Goal: Task Accomplishment & Management: Use online tool/utility

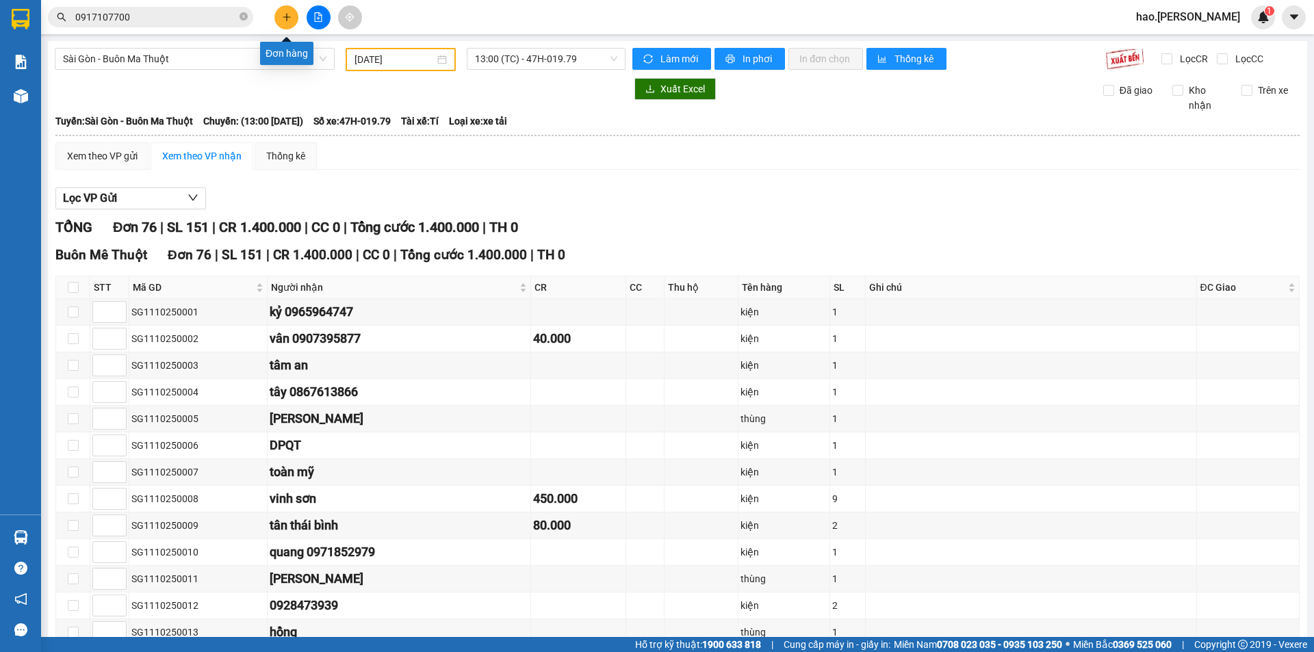
click at [284, 13] on icon "plus" at bounding box center [287, 17] width 10 height 10
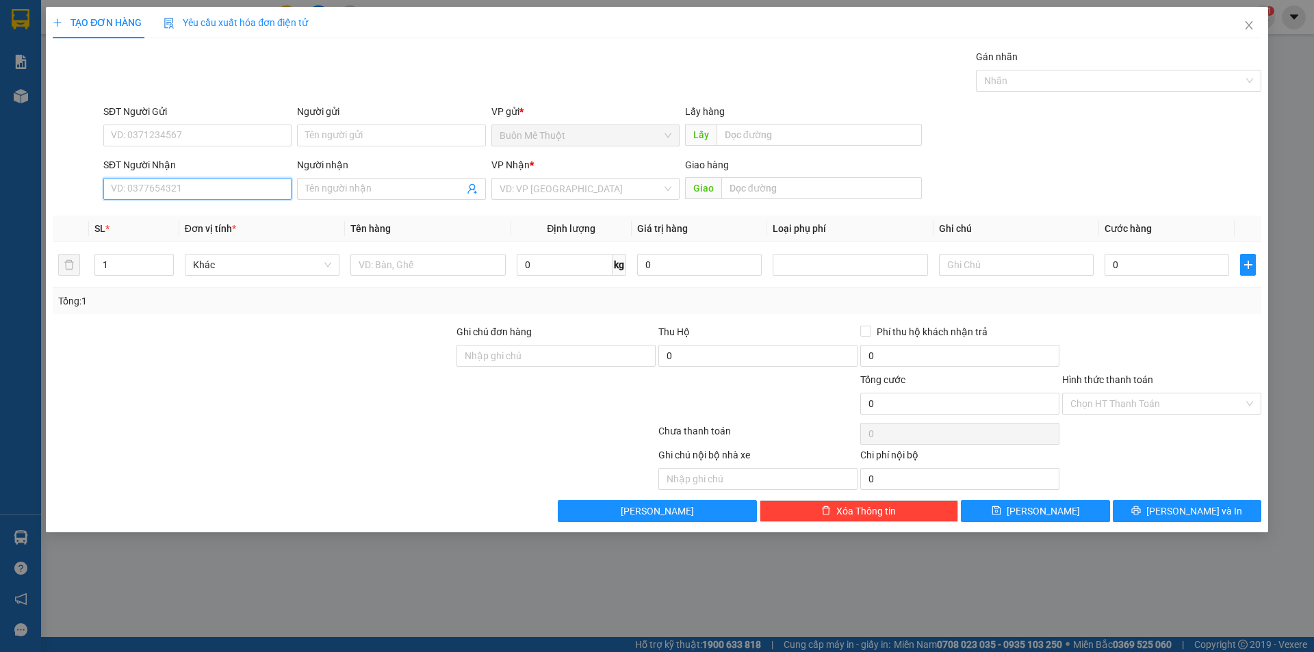
click at [201, 186] on input "SĐT Người Nhận" at bounding box center [197, 189] width 188 height 22
click at [185, 186] on input "SĐT Người Nhận" at bounding box center [197, 189] width 188 height 22
click at [187, 183] on input "SĐT Người Nhận" at bounding box center [197, 189] width 188 height 22
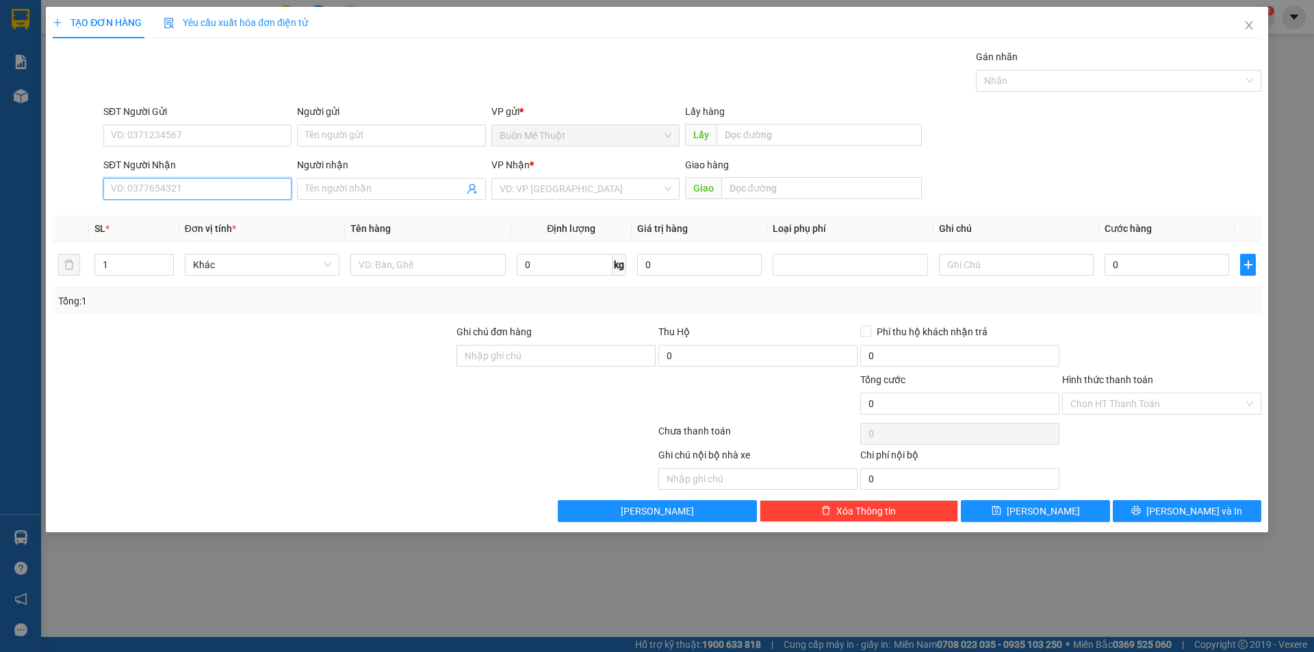
click at [135, 183] on input "SĐT Người Nhận" at bounding box center [197, 189] width 188 height 22
drag, startPoint x: 1256, startPoint y: 25, endPoint x: 1247, endPoint y: 25, distance: 8.9
click at [1252, 26] on span "Close" at bounding box center [1249, 26] width 38 height 38
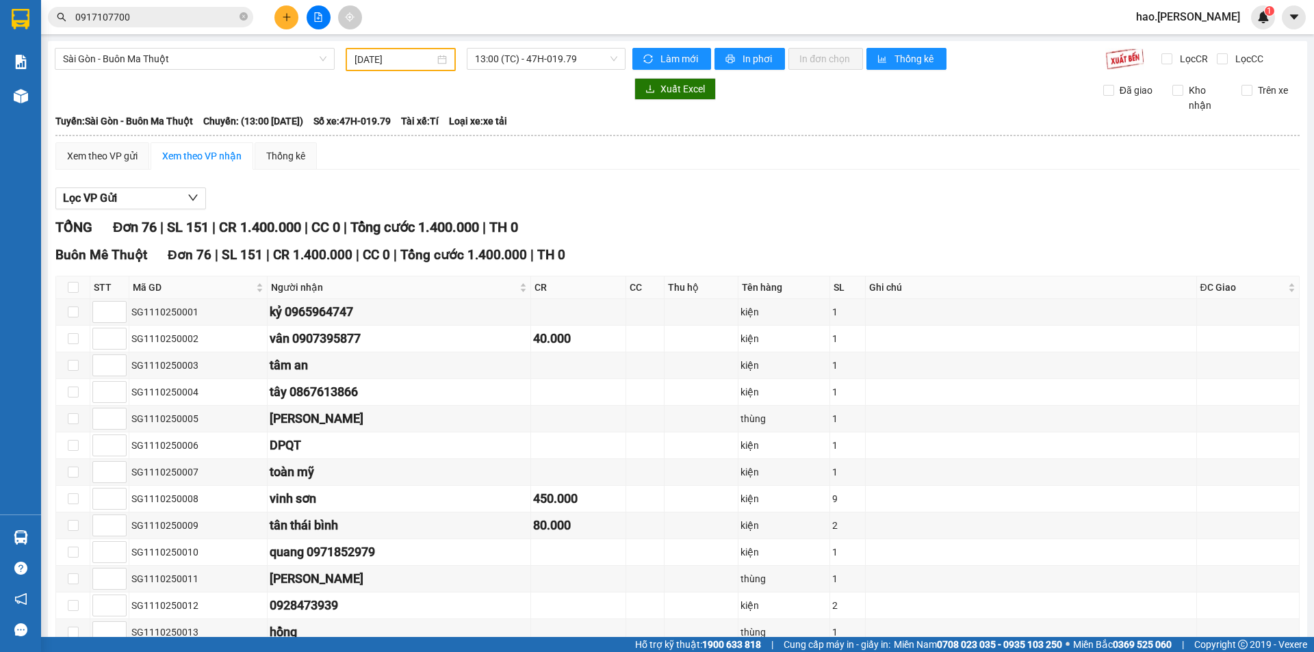
click at [1247, 25] on span "hao.[PERSON_NAME]" at bounding box center [1189, 16] width 126 height 17
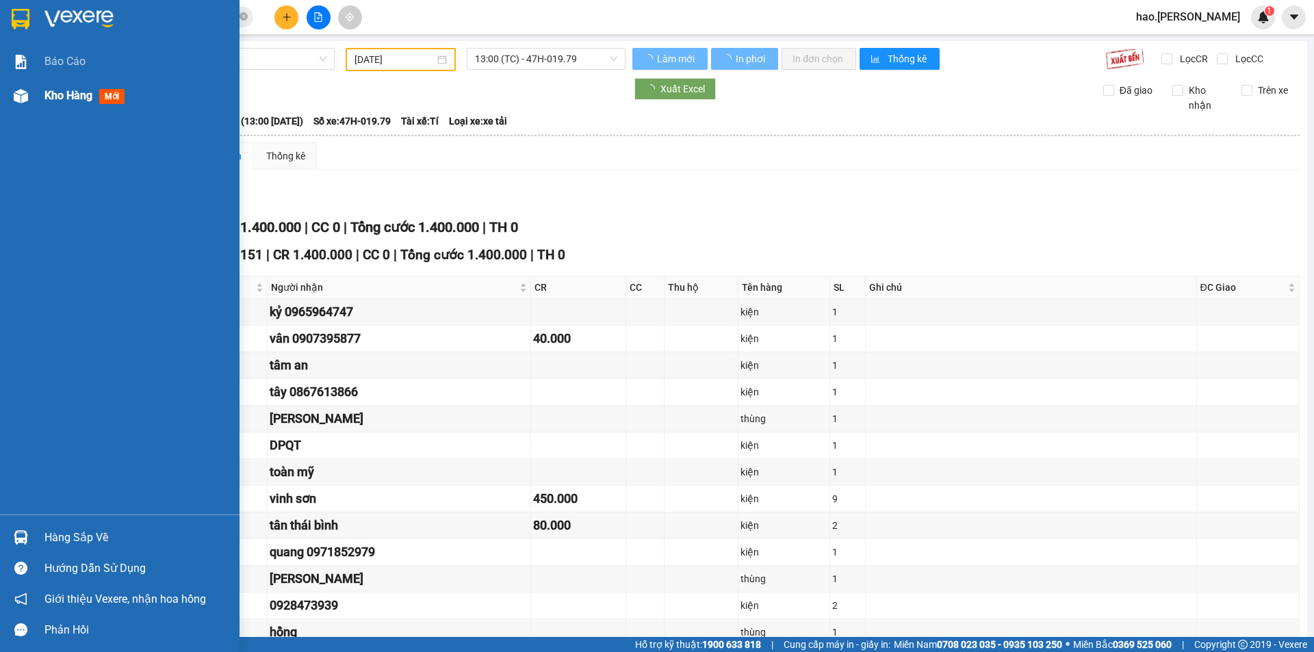
click at [88, 98] on span "Kho hàng" at bounding box center [68, 95] width 48 height 13
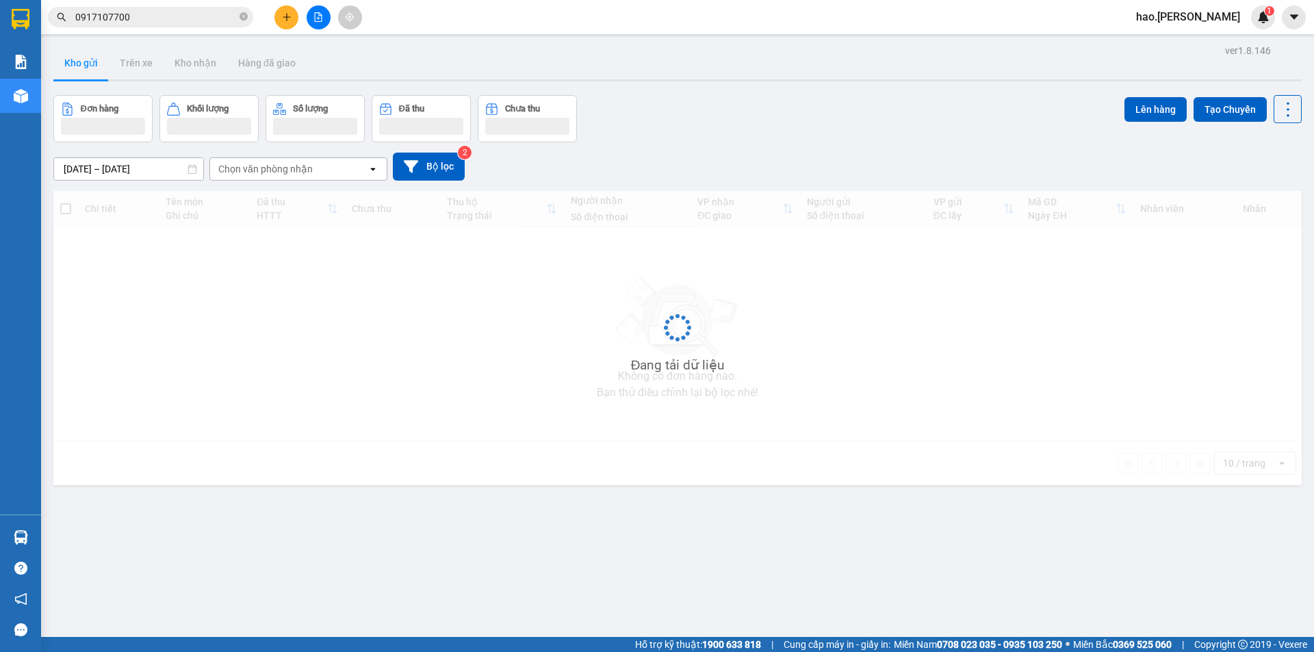
click at [85, 99] on button "Đơn hàng" at bounding box center [102, 118] width 99 height 47
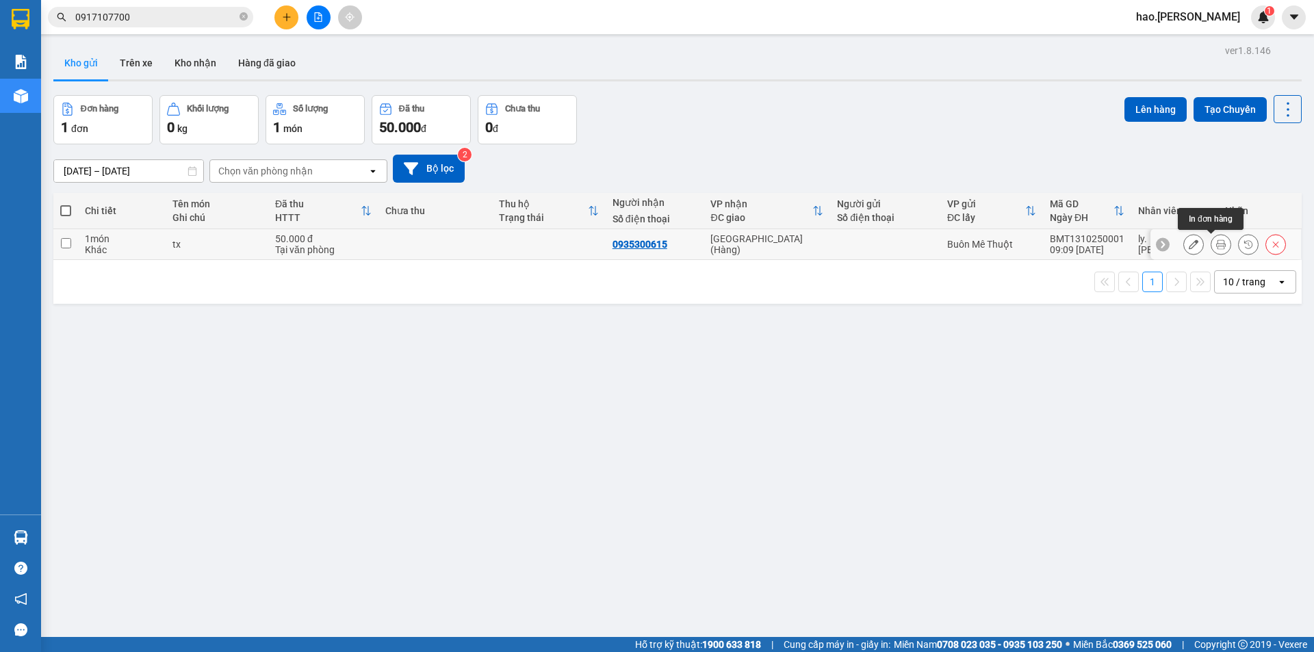
drag, startPoint x: 1210, startPoint y: 245, endPoint x: 1166, endPoint y: 225, distance: 49.0
click at [1217, 244] on icon at bounding box center [1222, 245] width 10 height 10
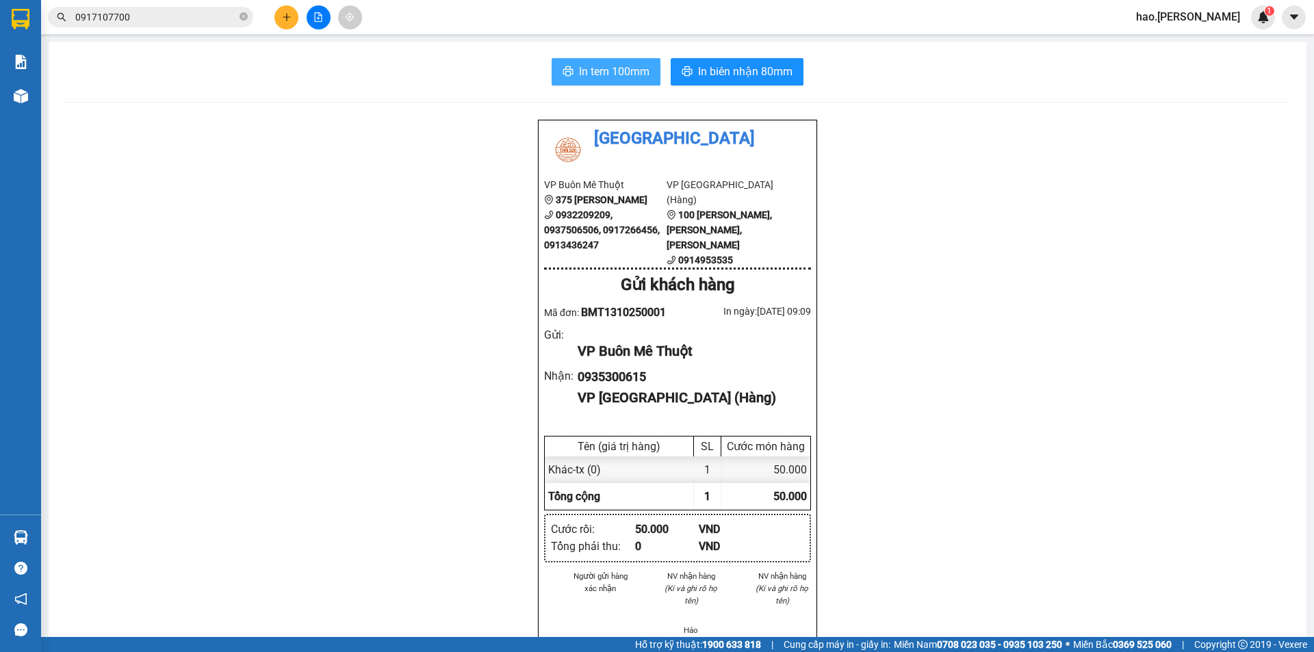
click at [609, 73] on span "In tem 100mm" at bounding box center [614, 71] width 71 height 17
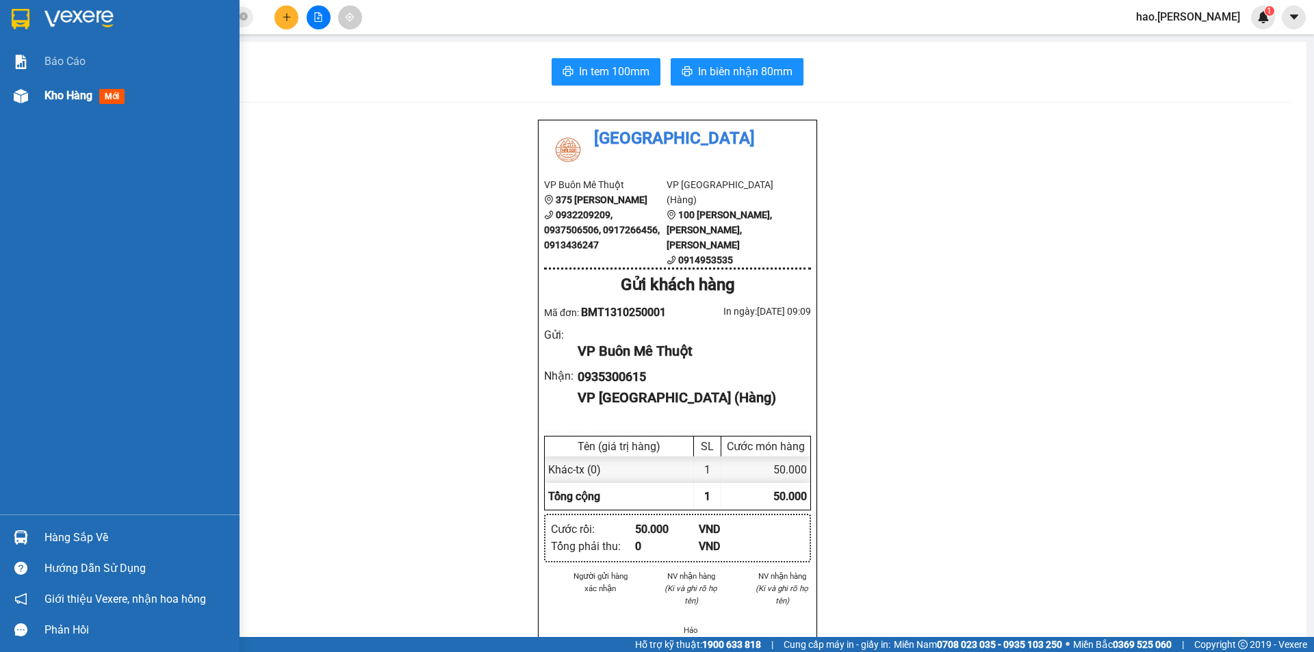
click at [58, 88] on div "Kho hàng mới" at bounding box center [87, 95] width 86 height 17
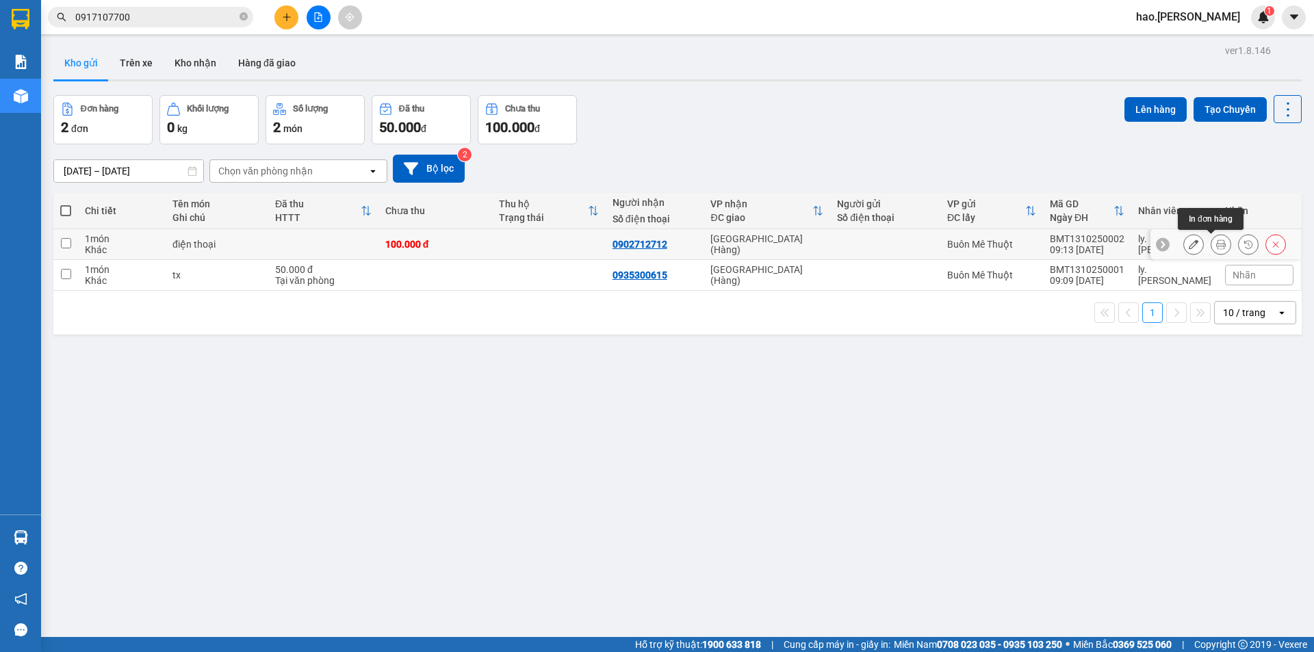
click at [1217, 249] on icon at bounding box center [1222, 245] width 10 height 10
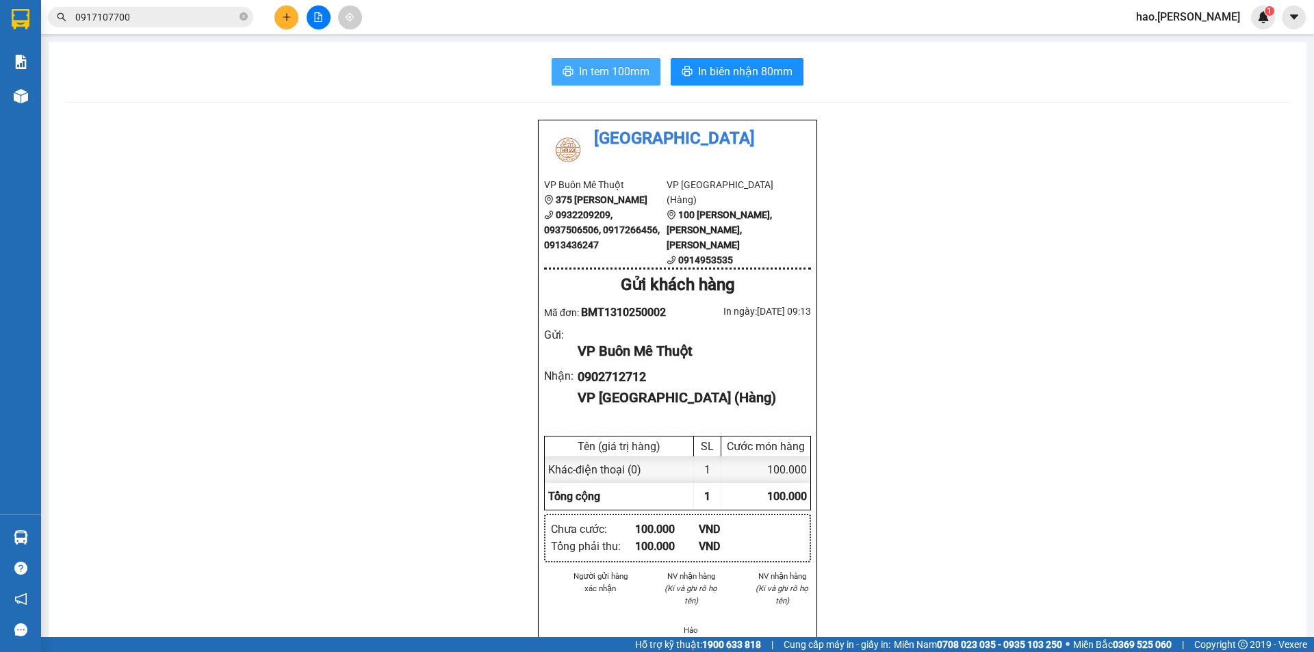
click at [648, 75] on button "In tem 100mm" at bounding box center [606, 71] width 109 height 27
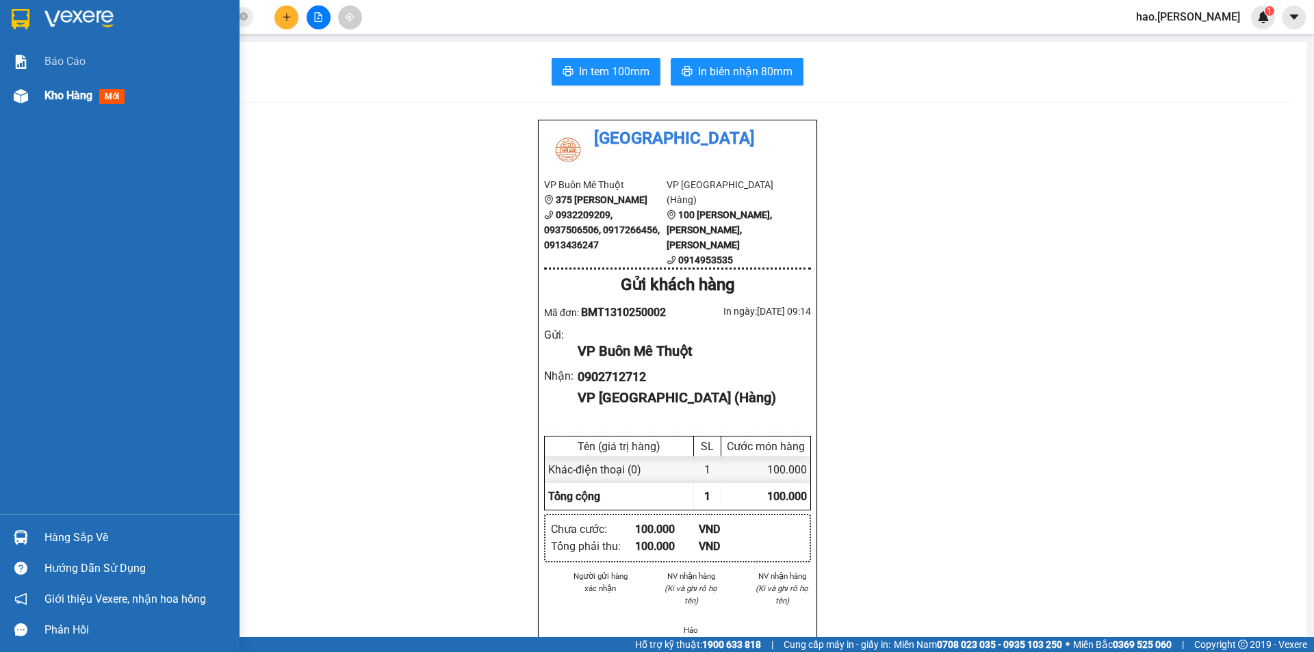
click at [62, 97] on span "Kho hàng" at bounding box center [68, 95] width 48 height 13
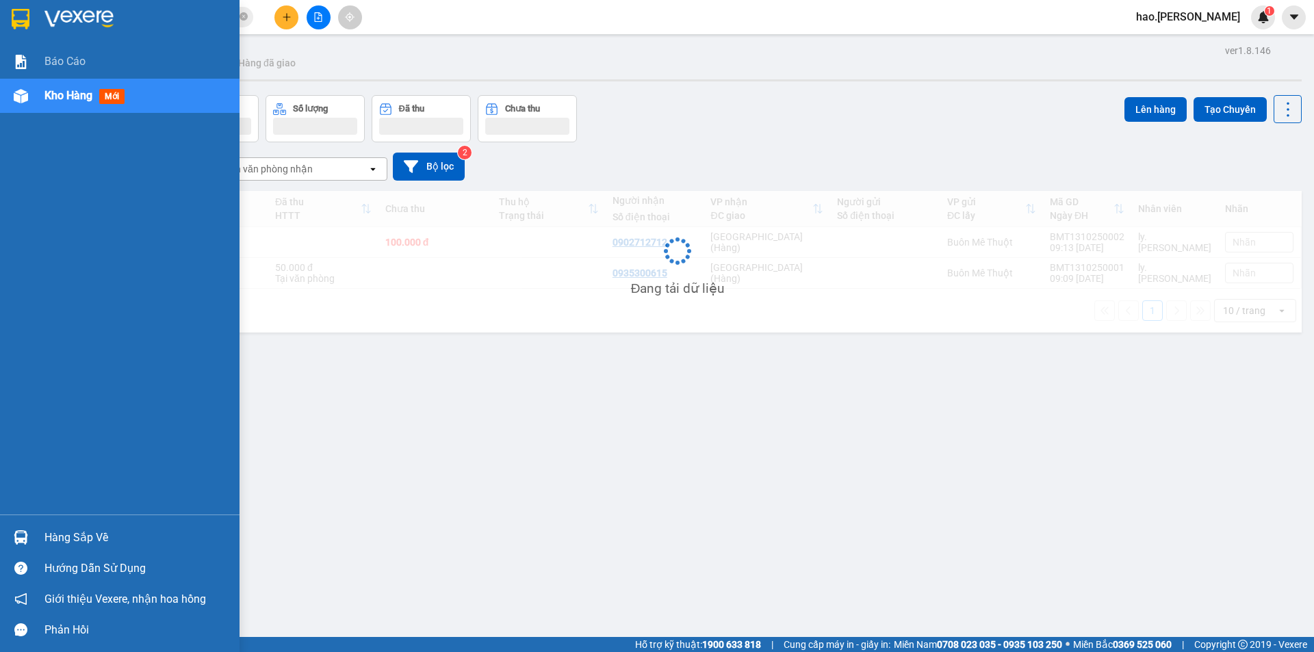
click at [62, 97] on span "Kho hàng" at bounding box center [68, 95] width 48 height 13
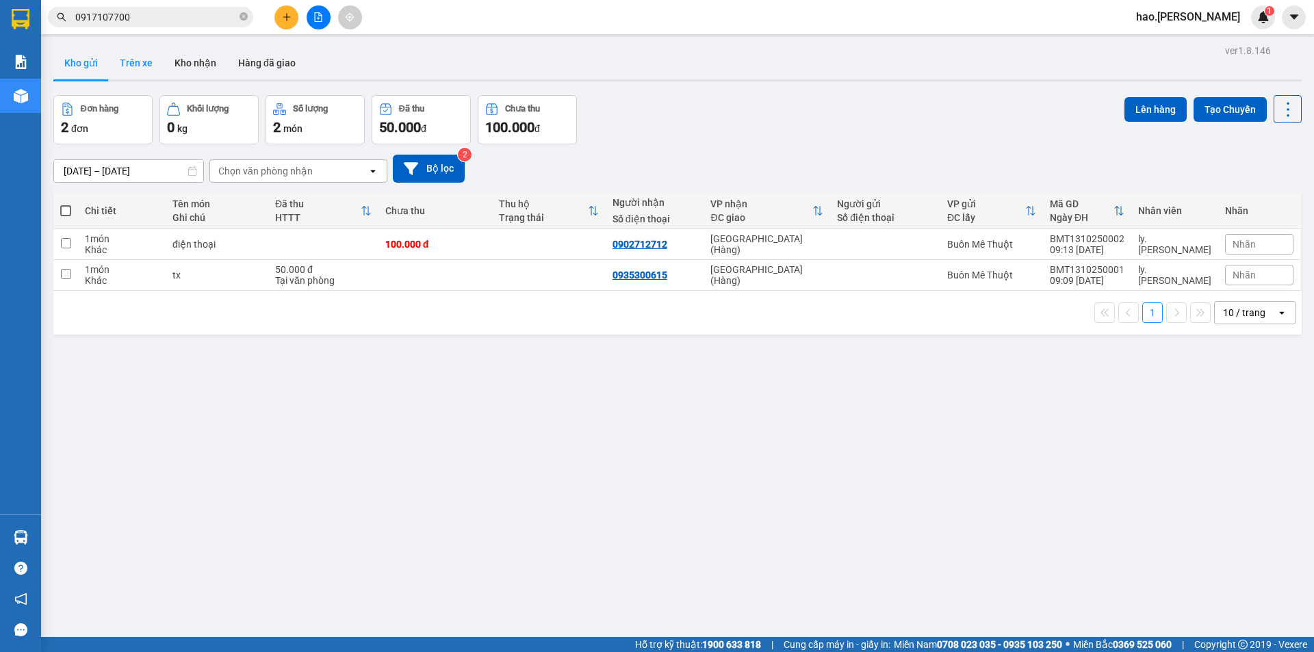
drag, startPoint x: 194, startPoint y: 55, endPoint x: 144, endPoint y: 59, distance: 49.5
click at [192, 55] on button "Kho nhận" at bounding box center [196, 63] width 64 height 33
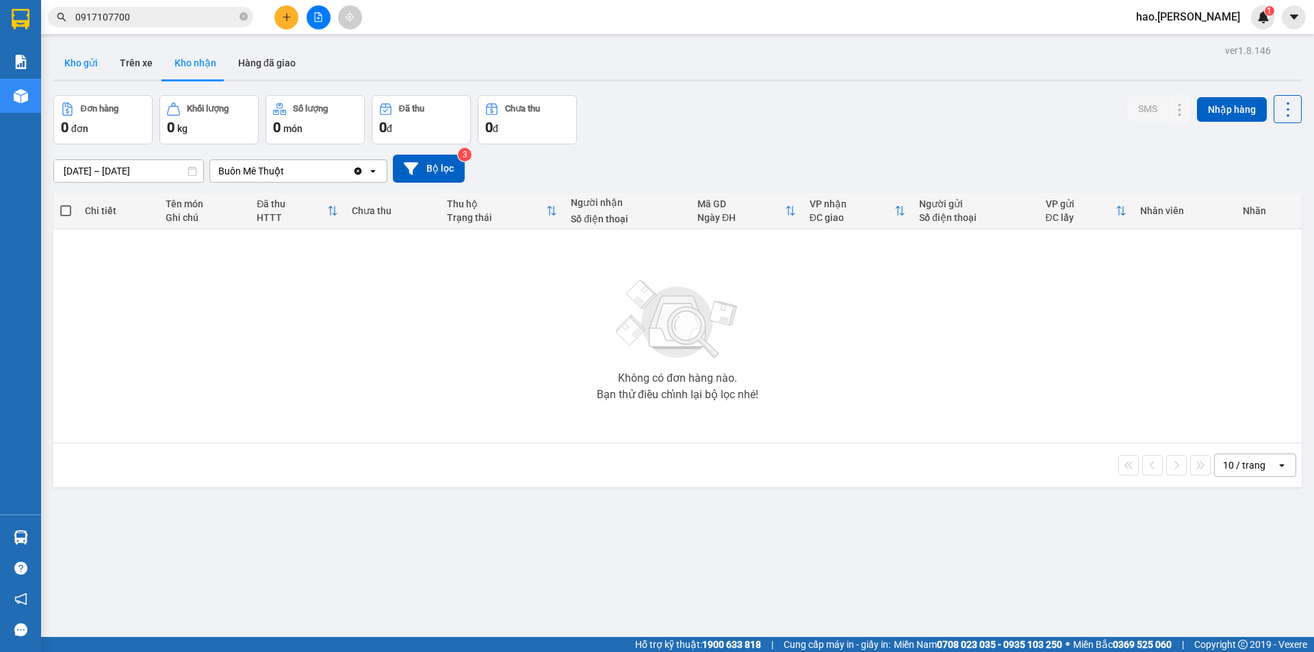
click at [73, 66] on button "Kho gửi" at bounding box center [80, 63] width 55 height 33
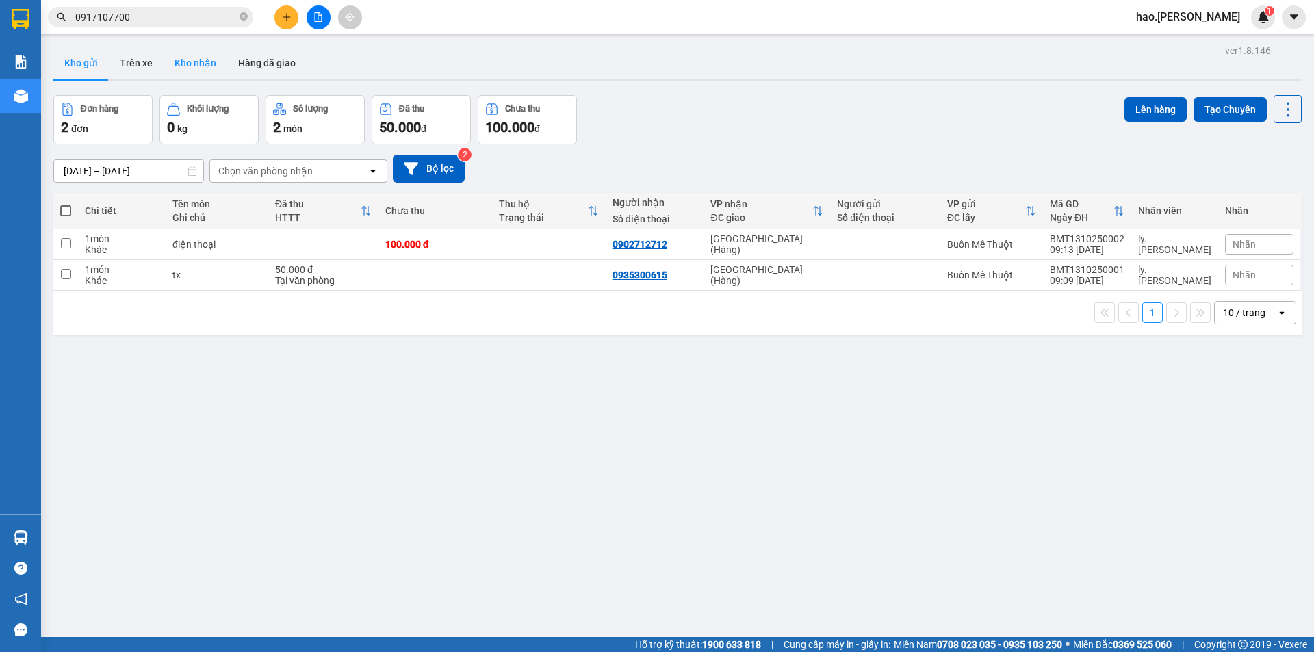
click at [194, 53] on button "Kho nhận" at bounding box center [196, 63] width 64 height 33
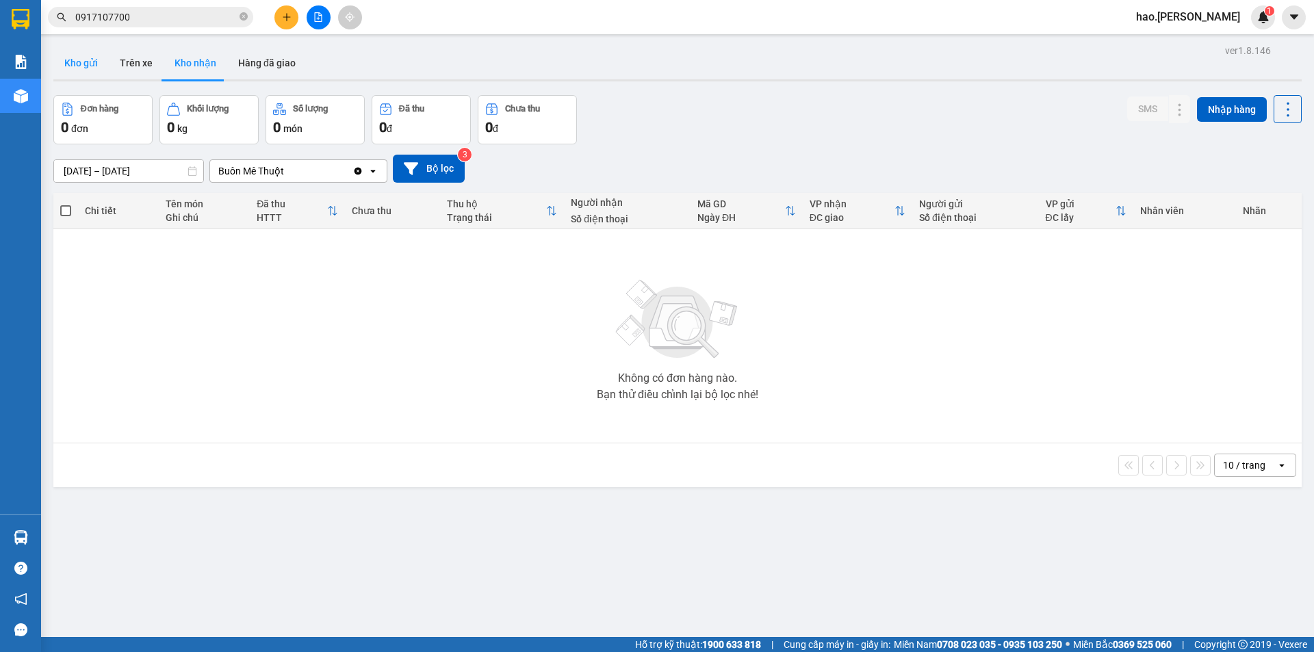
click at [87, 66] on button "Kho gửi" at bounding box center [80, 63] width 55 height 33
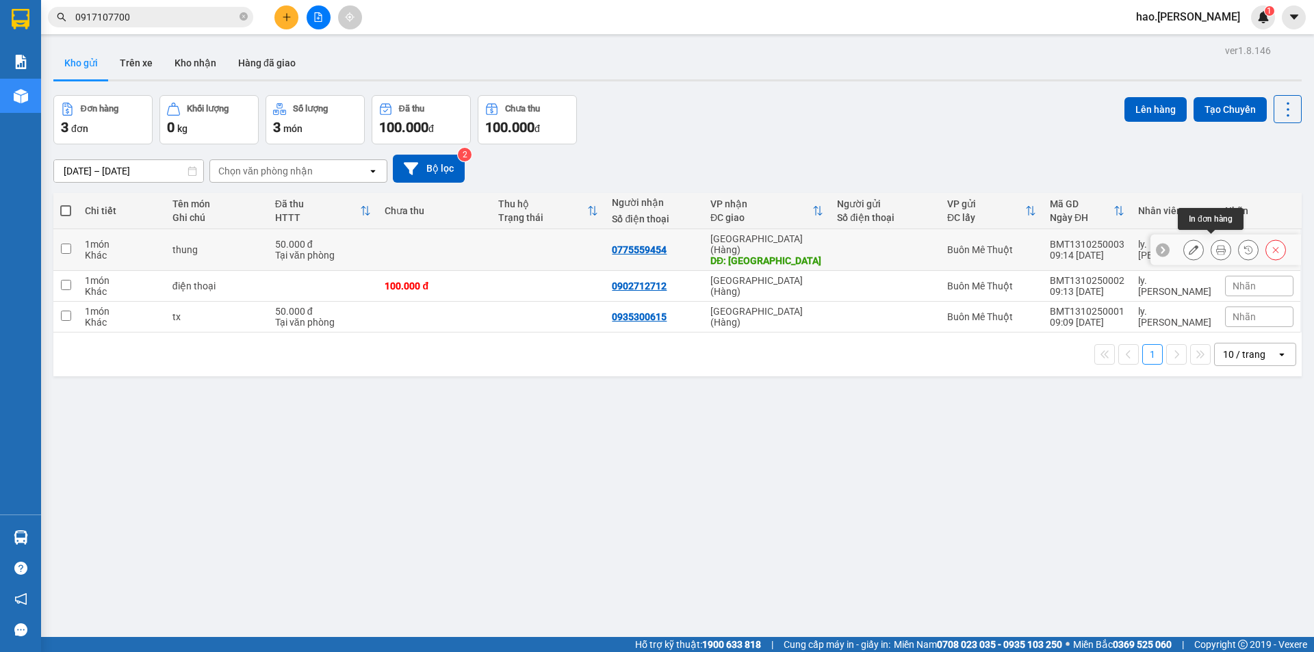
click at [1217, 245] on icon at bounding box center [1222, 250] width 10 height 10
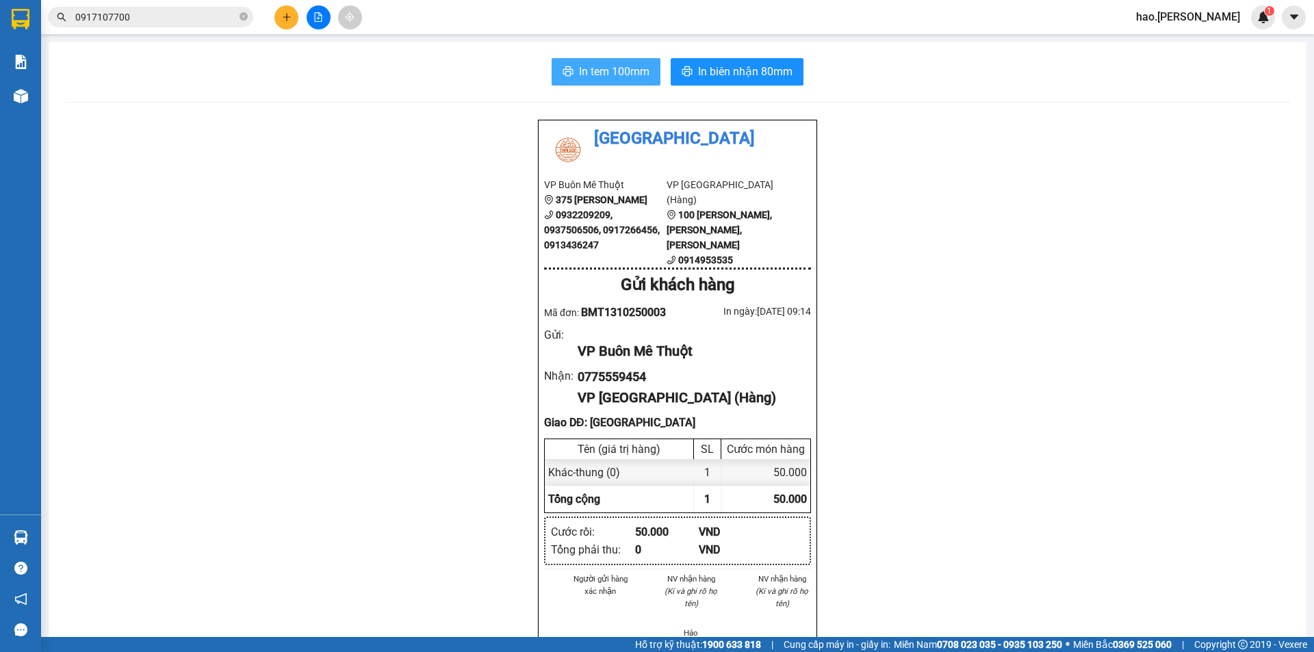
click at [645, 81] on button "In tem 100mm" at bounding box center [606, 71] width 109 height 27
click at [726, 56] on div "In tem 100mm In biên nhận 80mm Thái Sơn VP Buôn Mê Thuột 375 Hoàng Diệu 0932209…" at bounding box center [678, 634] width 1258 height 1184
click at [724, 61] on button "In biên nhận 80mm" at bounding box center [737, 71] width 133 height 27
click at [316, 7] on button at bounding box center [319, 17] width 24 height 24
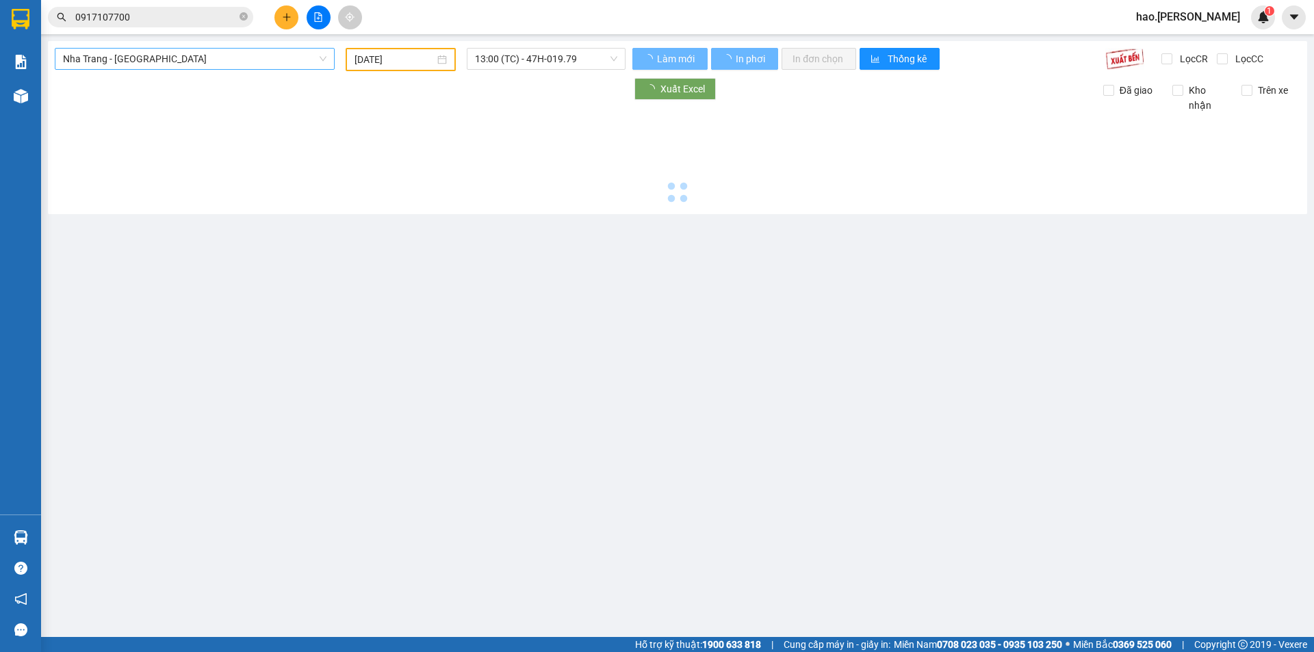
click at [189, 63] on span "Nha Trang - [GEOGRAPHIC_DATA]" at bounding box center [195, 59] width 264 height 21
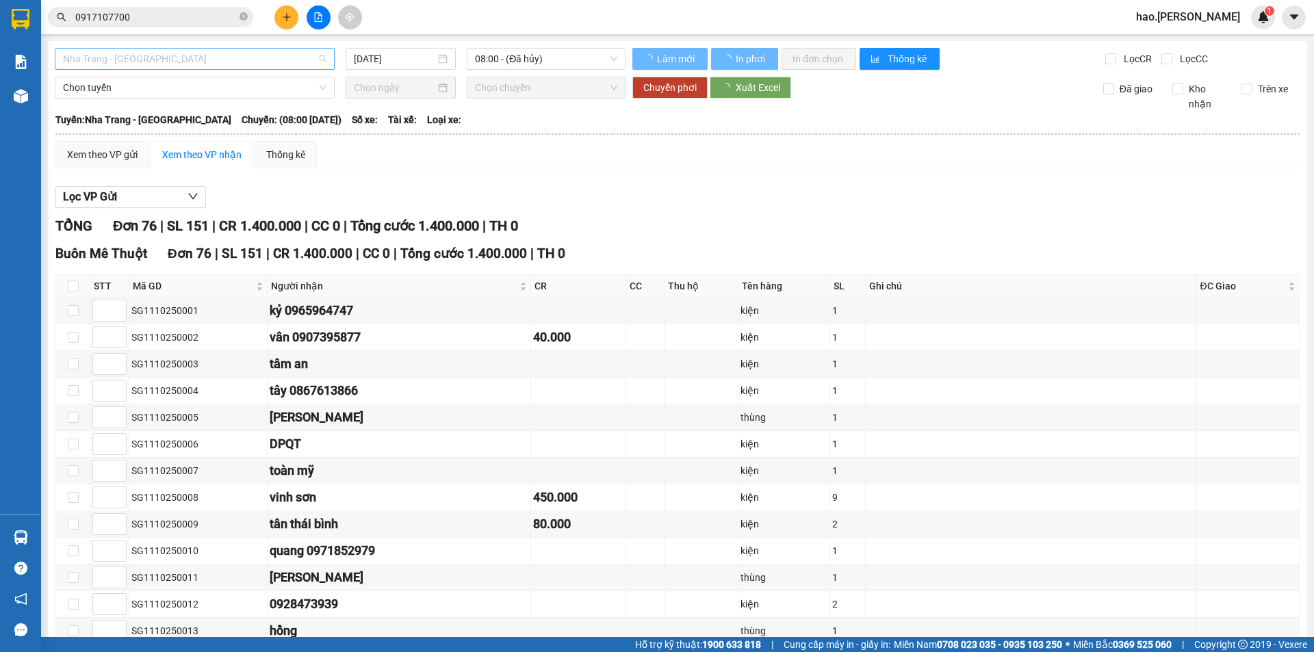
type input "[DATE]"
